Goal: Find specific page/section: Find specific page/section

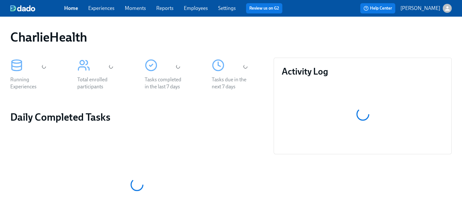
click at [193, 13] on div "Home Experiences Moments Reports Employees Settings Review us on G2" at bounding box center [175, 8] width 223 height 10
click at [193, 6] on link "Employees" at bounding box center [196, 8] width 24 height 6
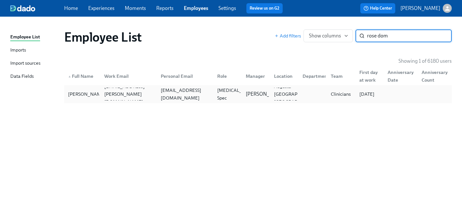
type input "rose dom"
click at [197, 89] on div "[EMAIL_ADDRESS][DOMAIN_NAME]" at bounding box center [184, 94] width 56 height 13
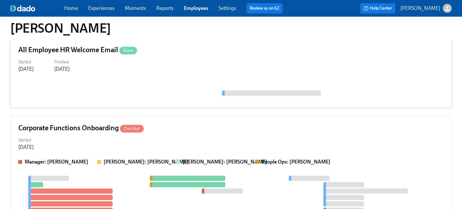
scroll to position [96, 0]
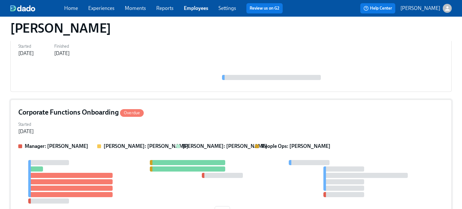
click at [238, 114] on div "Corporate Functions Onboarding Overdue" at bounding box center [230, 113] width 425 height 10
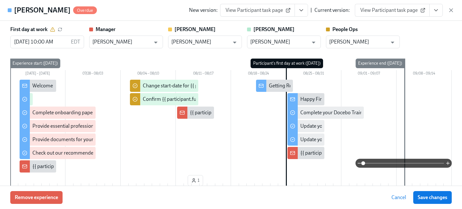
click at [439, 14] on button "View task page" at bounding box center [435, 10] width 13 height 13
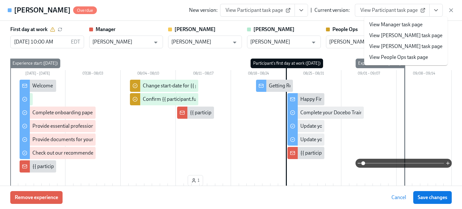
click at [388, 59] on link "View People Ops task page" at bounding box center [398, 57] width 59 height 7
